Goal: Information Seeking & Learning: Learn about a topic

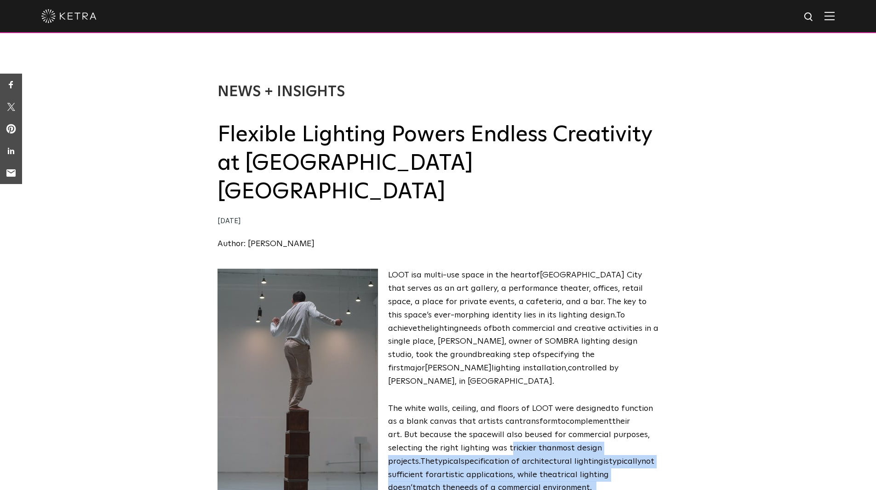
drag, startPoint x: 492, startPoint y: 465, endPoint x: 493, endPoint y: 478, distance: 12.9
click at [493, 477] on span "L OOT is a multi-use space in the hear t of Mexico C ity that serves as an art …" at bounding box center [438, 422] width 441 height 306
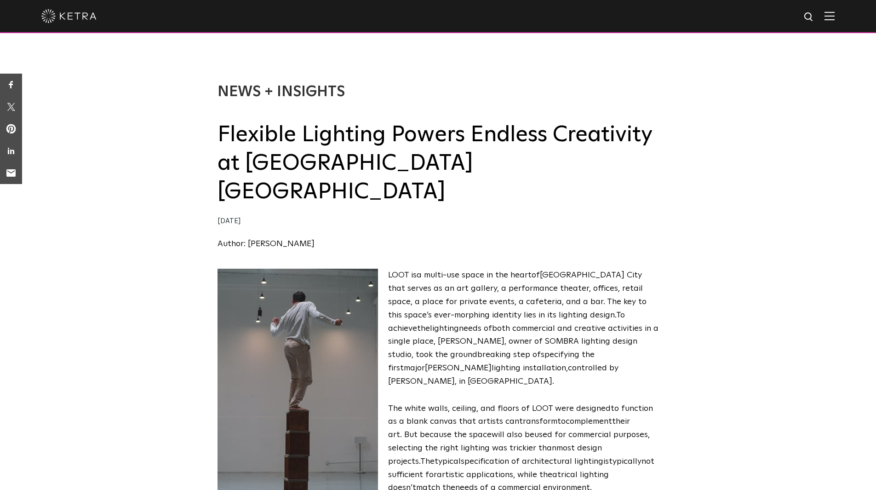
click at [671, 269] on div "L OOT is a multi-use space in the hear t of Mexico C ity that serves as an art …" at bounding box center [438, 429] width 876 height 320
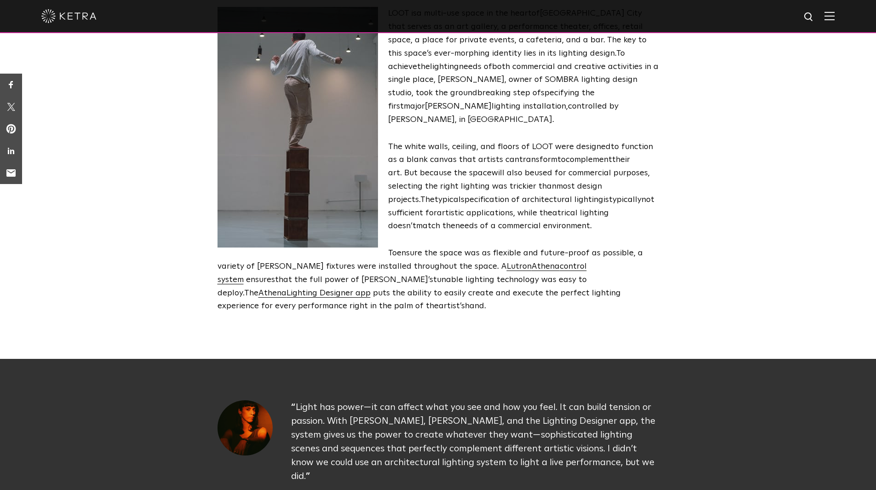
scroll to position [276, 0]
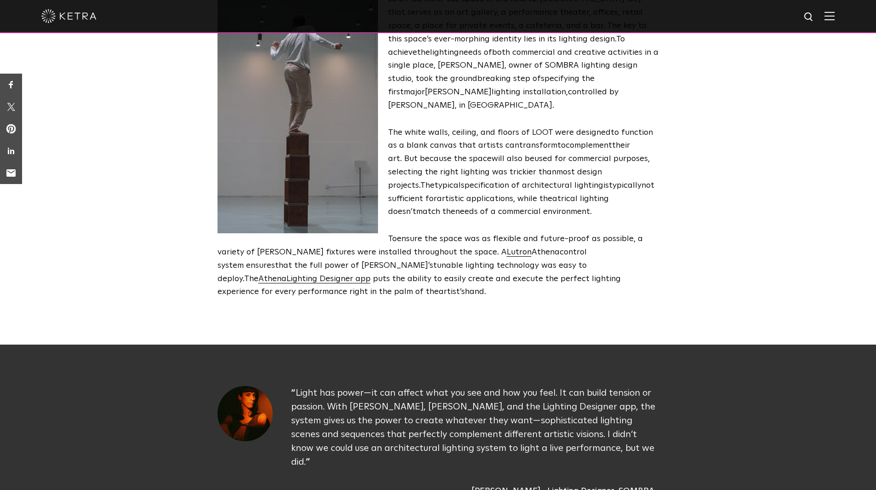
click at [299, 248] on span "control system" at bounding box center [402, 259] width 369 height 22
click at [532, 248] on span "Athena" at bounding box center [546, 252] width 28 height 8
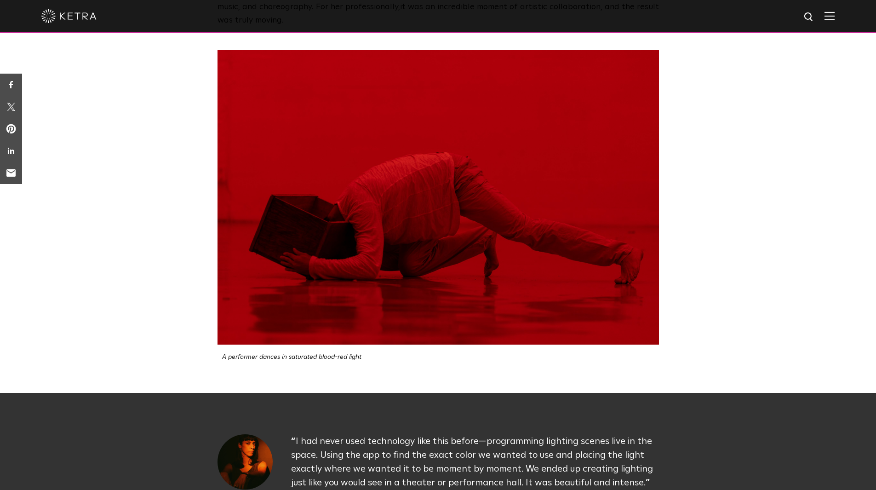
scroll to position [1242, 0]
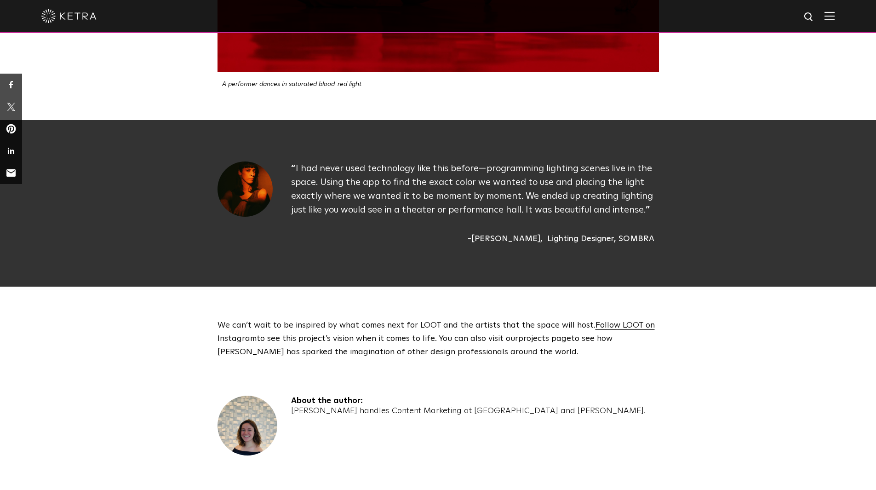
drag, startPoint x: 514, startPoint y: 339, endPoint x: 525, endPoint y: 322, distance: 20.2
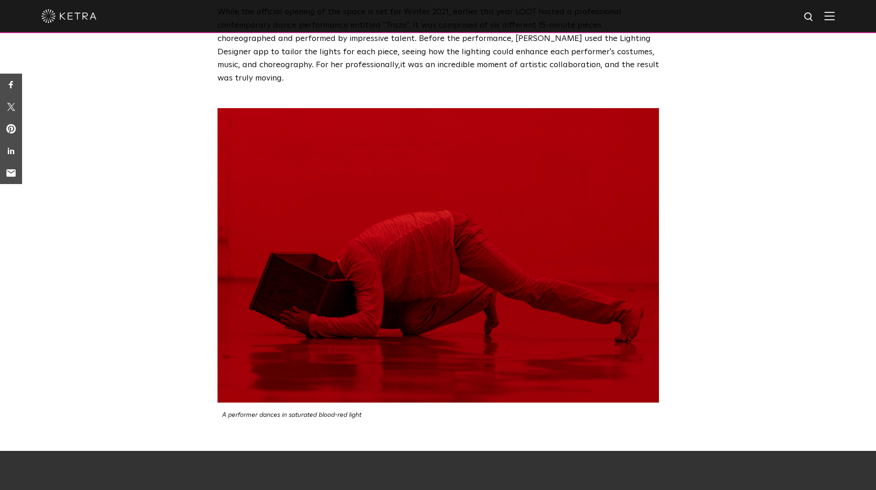
scroll to position [828, 0]
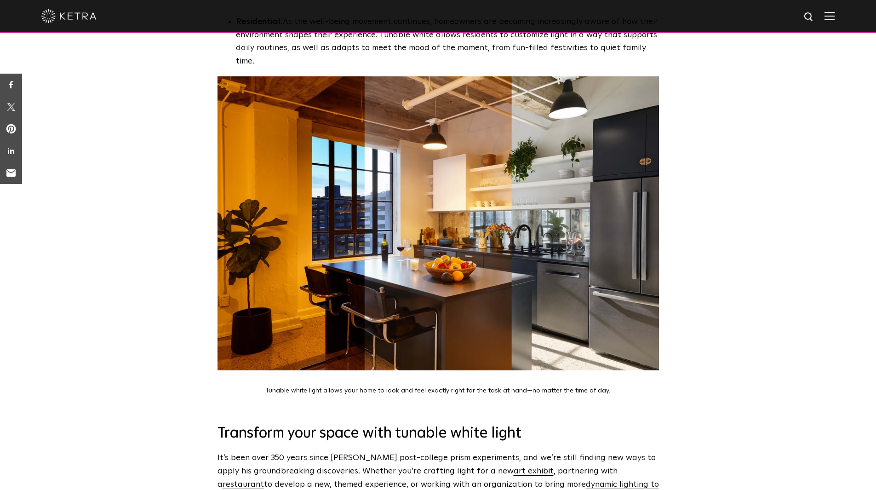
scroll to position [3173, 0]
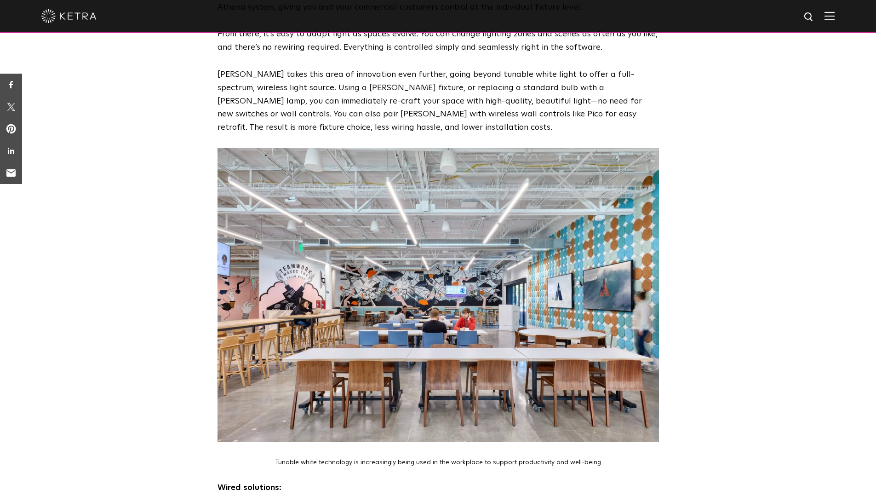
scroll to position [1794, 0]
